Goal: Task Accomplishment & Management: Manage account settings

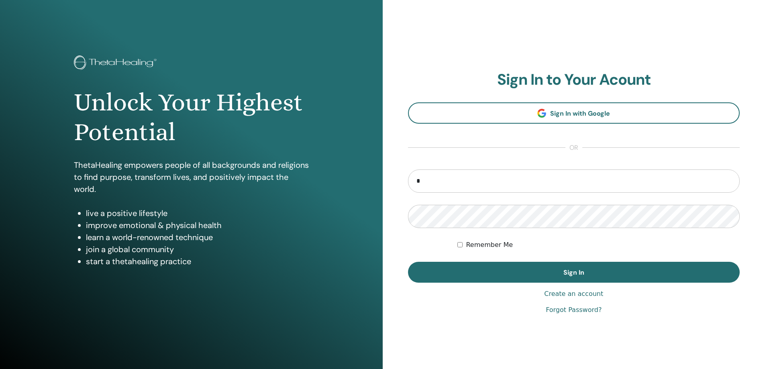
type input "**********"
drag, startPoint x: 457, startPoint y: 243, endPoint x: 499, endPoint y: 254, distance: 43.6
click at [457, 243] on form "**********" at bounding box center [574, 225] width 332 height 113
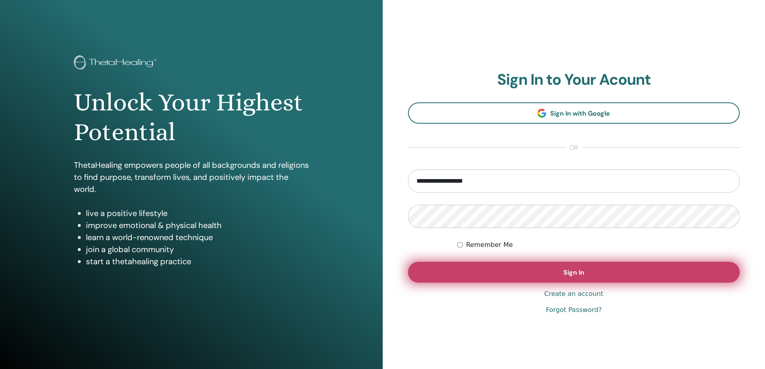
click at [556, 271] on button "Sign In" at bounding box center [574, 272] width 332 height 21
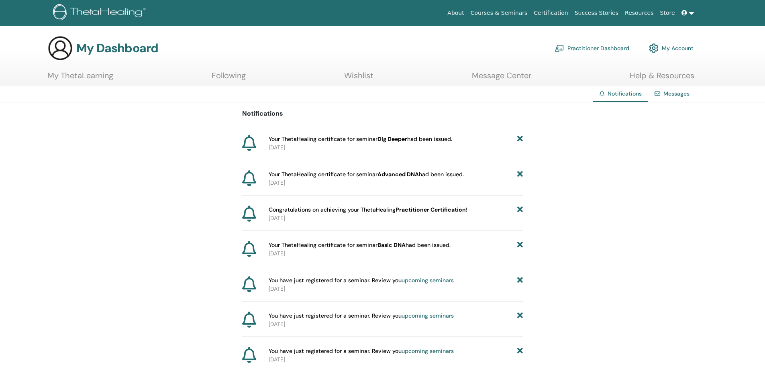
click at [81, 75] on link "My ThetaLearning" at bounding box center [80, 79] width 66 height 16
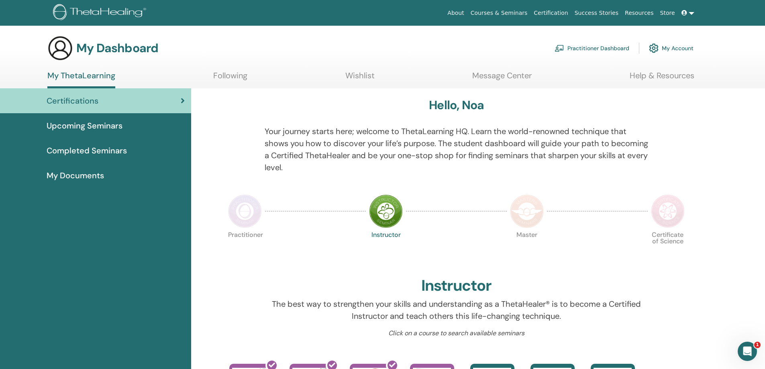
click at [87, 125] on span "Upcoming Seminars" at bounding box center [85, 126] width 76 height 12
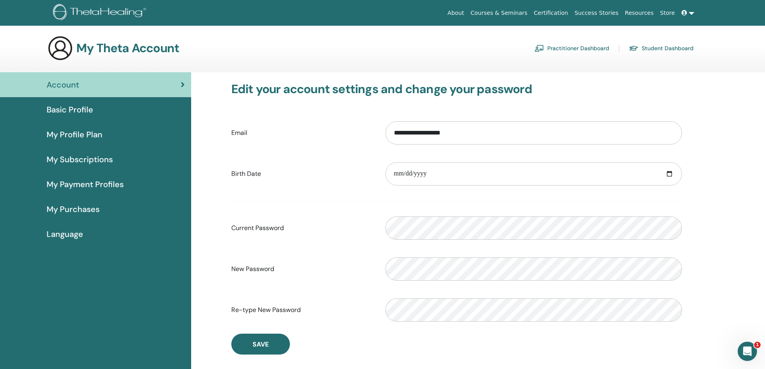
click at [62, 107] on span "Basic Profile" at bounding box center [70, 110] width 47 height 12
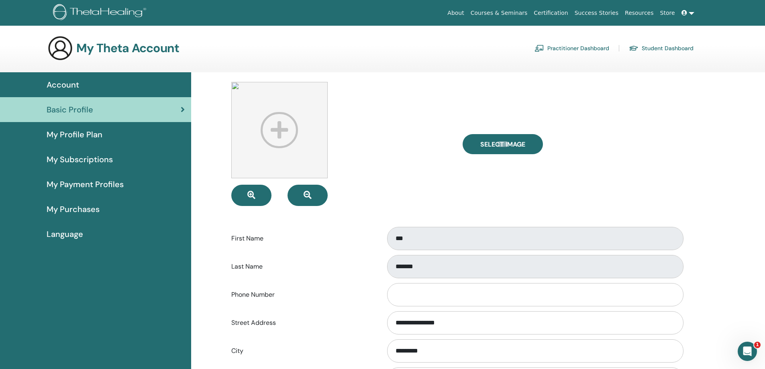
click at [72, 133] on span "My Profile Plan" at bounding box center [75, 135] width 56 height 12
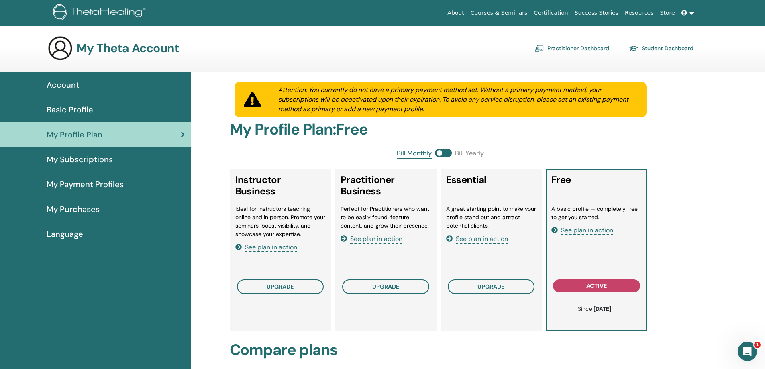
click at [82, 158] on span "My Subscriptions" at bounding box center [80, 159] width 66 height 12
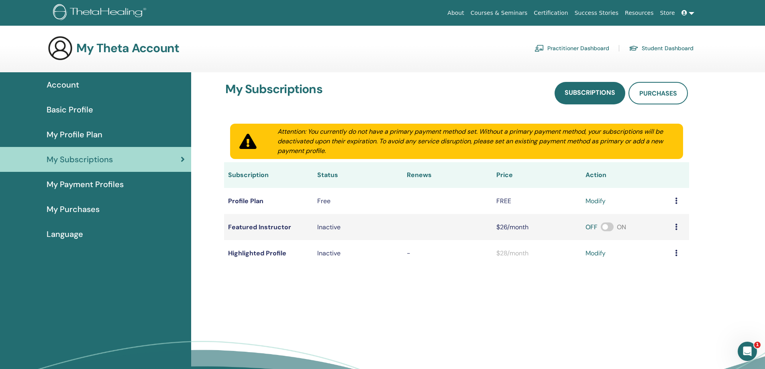
click at [94, 182] on span "My Payment Profiles" at bounding box center [85, 184] width 77 height 12
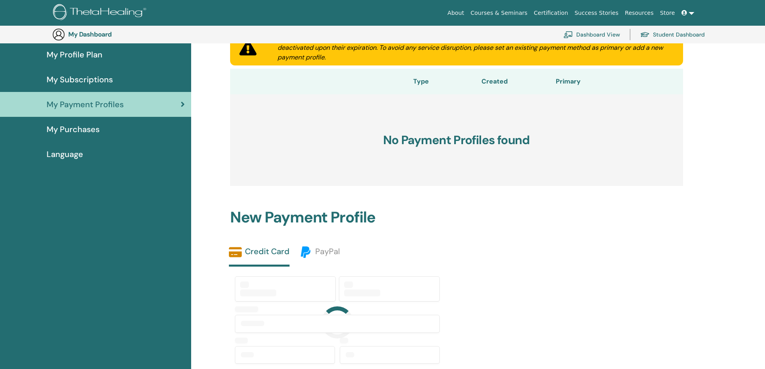
scroll to position [138, 0]
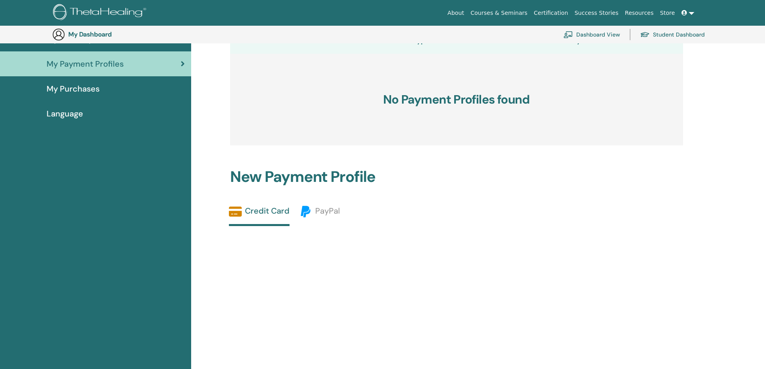
click at [75, 86] on span "My Purchases" at bounding box center [73, 89] width 53 height 12
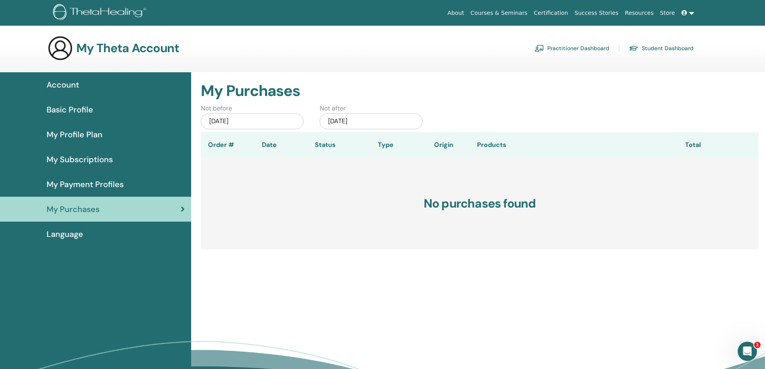
click at [684, 12] on icon at bounding box center [684, 13] width 6 height 6
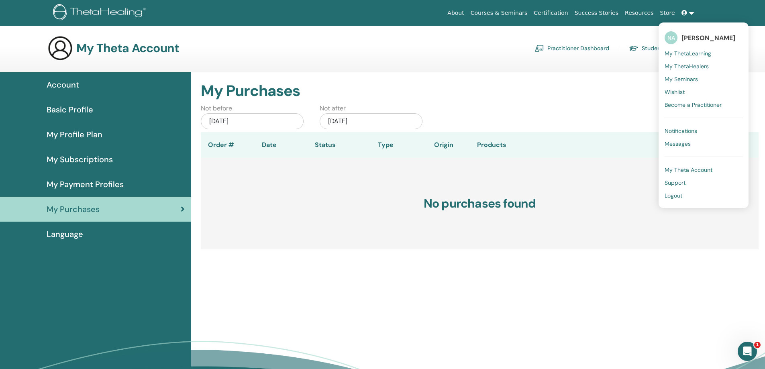
click at [677, 196] on span "Logout" at bounding box center [674, 195] width 18 height 7
